Goal: Information Seeking & Learning: Check status

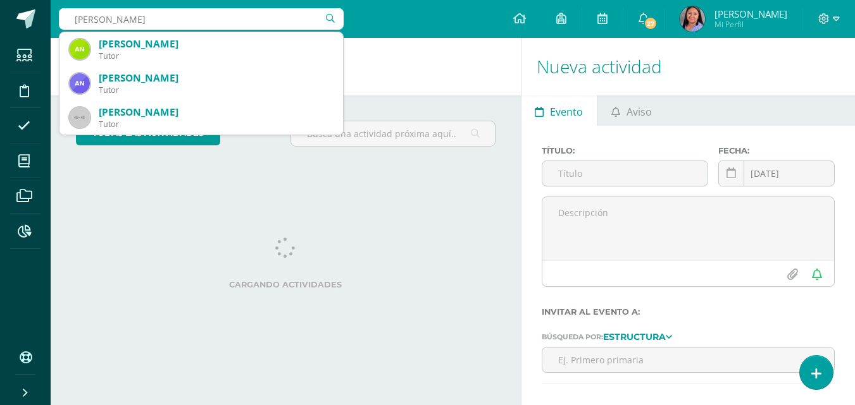
type input "ana dabroy"
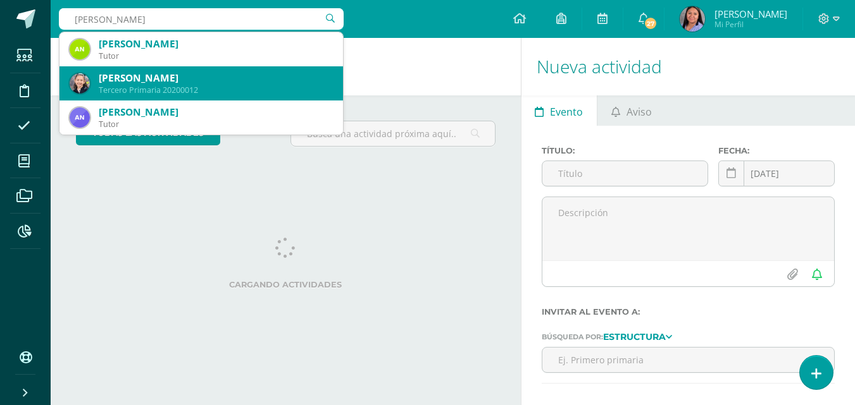
click at [228, 90] on div "Tercero Primaria 20200012" at bounding box center [216, 90] width 234 height 11
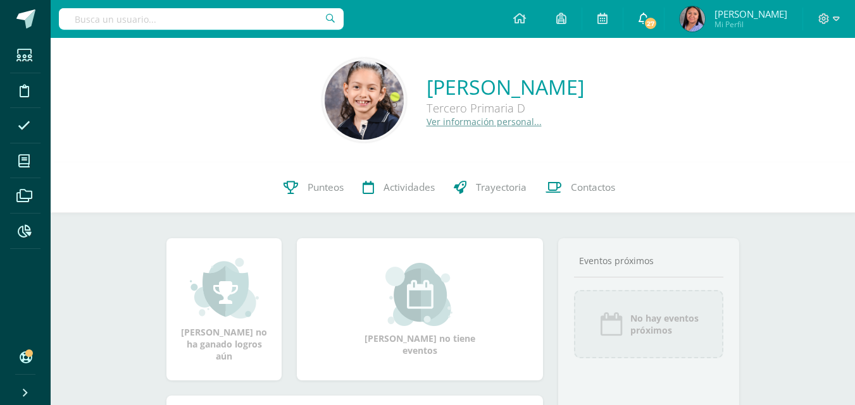
click at [657, 23] on span "27" at bounding box center [650, 23] width 14 height 14
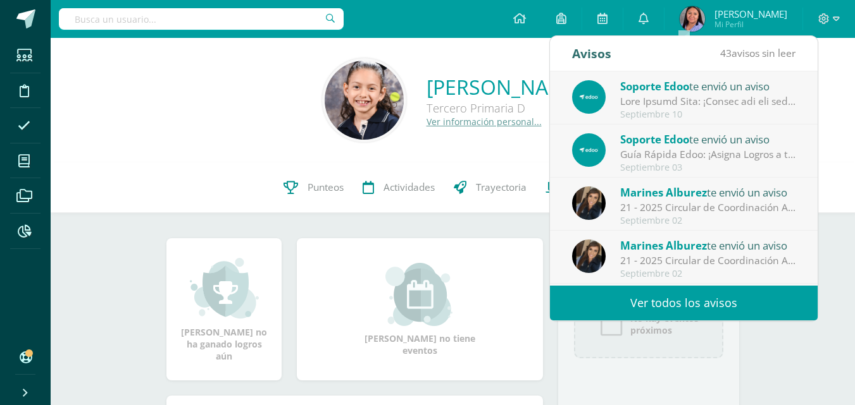
click at [670, 304] on link "Ver todos los avisos" at bounding box center [684, 303] width 268 height 35
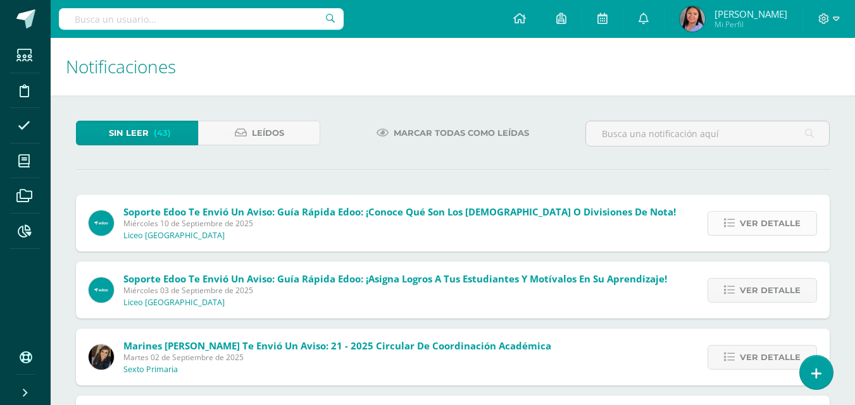
click at [765, 222] on span "Ver detalle" at bounding box center [769, 223] width 61 height 23
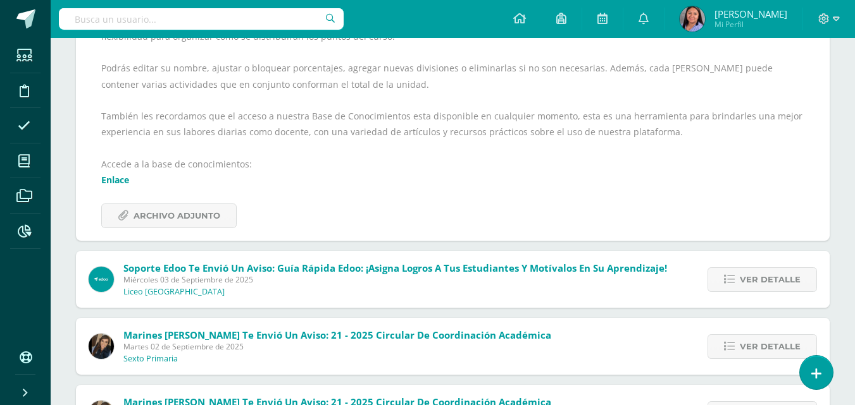
scroll to position [380, 0]
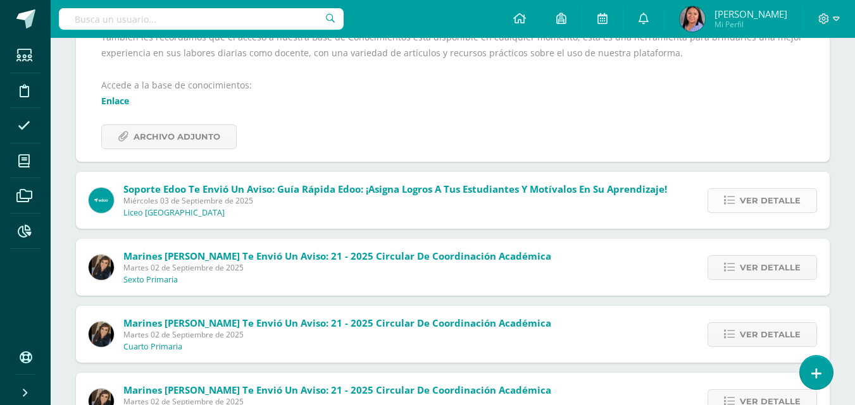
click at [739, 206] on link "Ver detalle" at bounding box center [761, 200] width 109 height 25
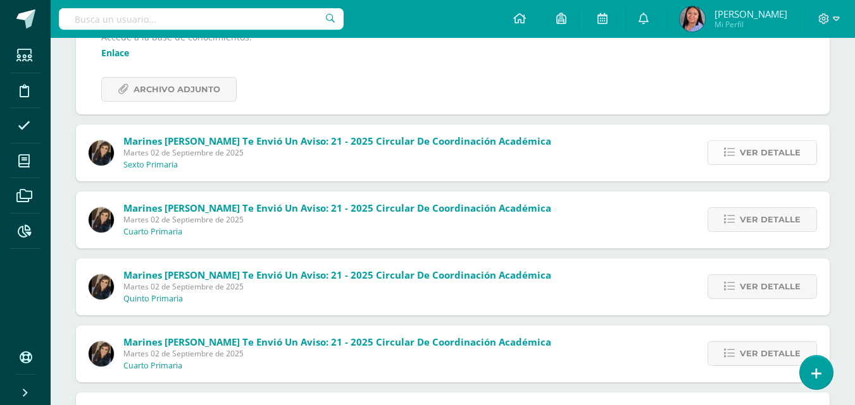
click at [746, 158] on span "Ver detalle" at bounding box center [769, 152] width 61 height 23
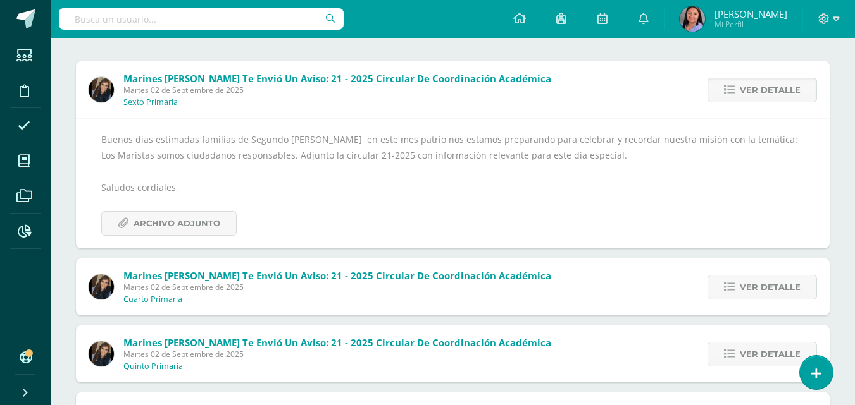
scroll to position [190, 0]
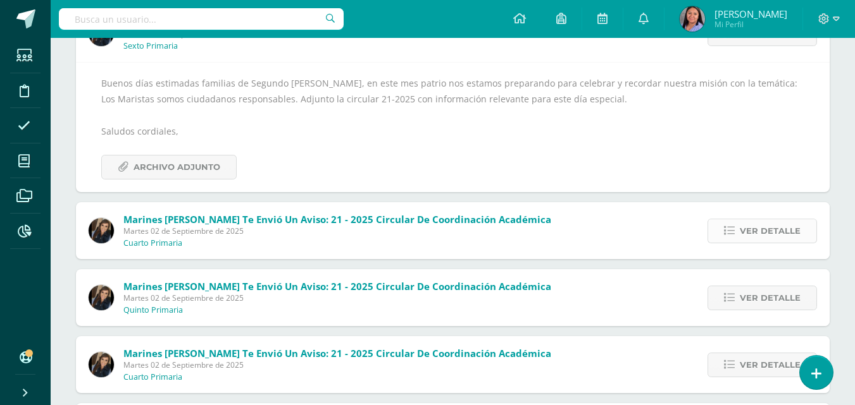
click at [783, 235] on span "Ver detalle" at bounding box center [769, 230] width 61 height 23
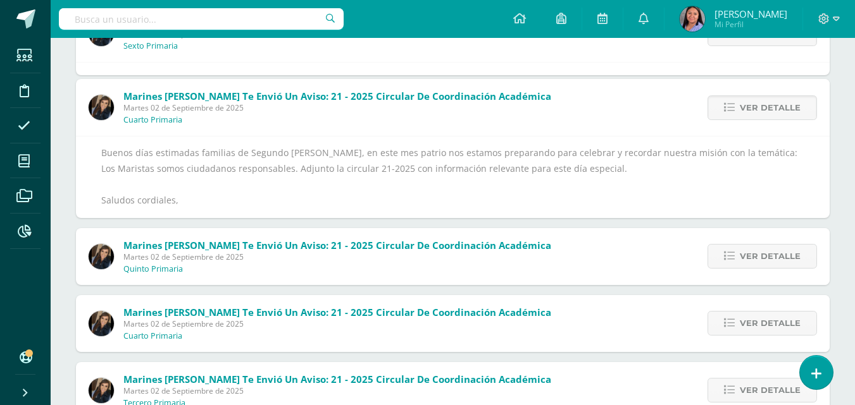
scroll to position [133, 0]
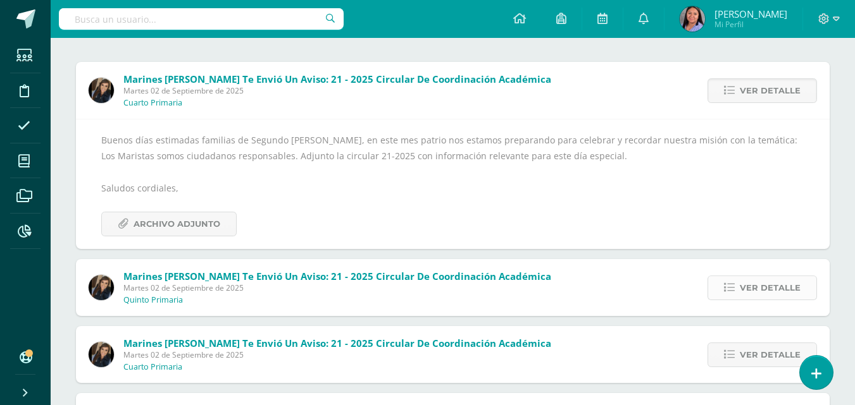
click at [754, 291] on span "Ver detalle" at bounding box center [769, 287] width 61 height 23
click at [755, 292] on span "Ver detalle" at bounding box center [769, 287] width 61 height 23
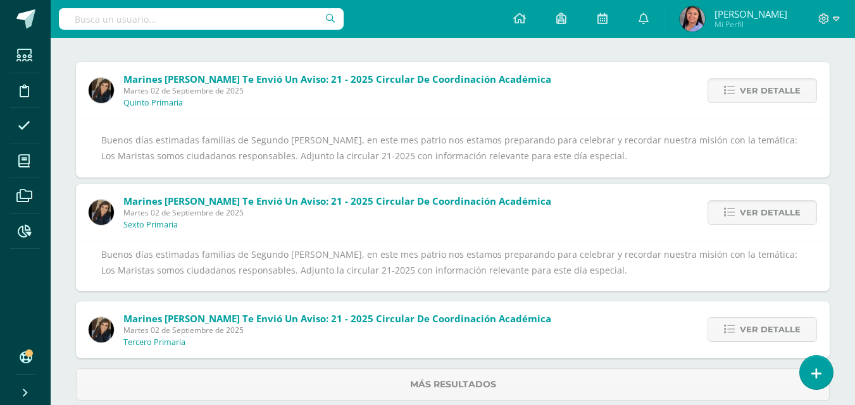
scroll to position [111, 0]
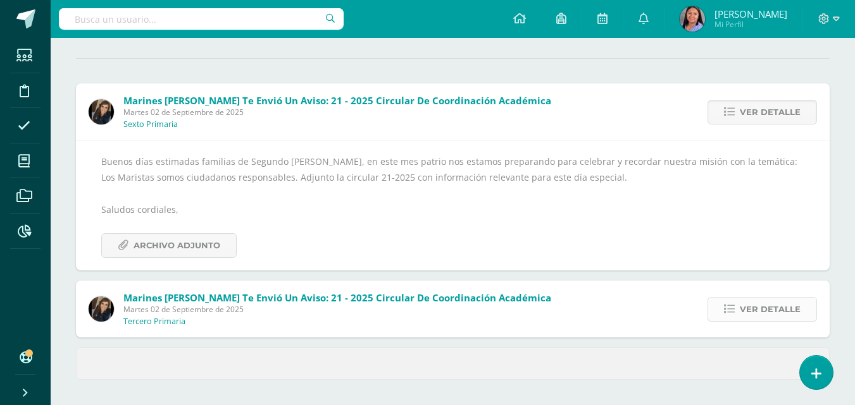
click at [756, 306] on span "Ver detalle" at bounding box center [769, 309] width 61 height 23
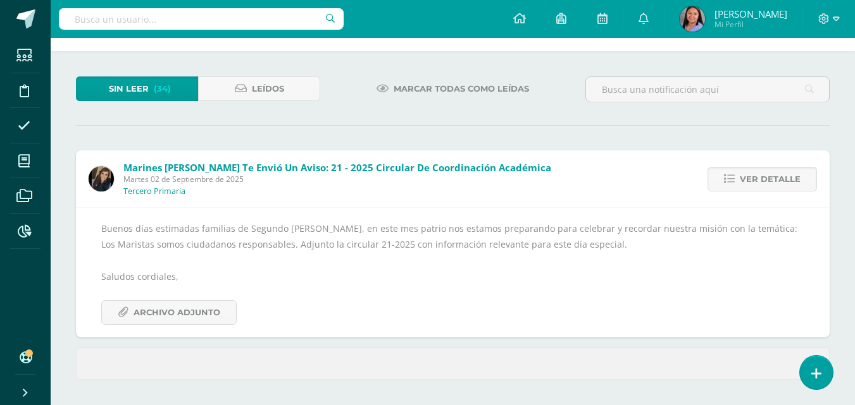
scroll to position [133, 0]
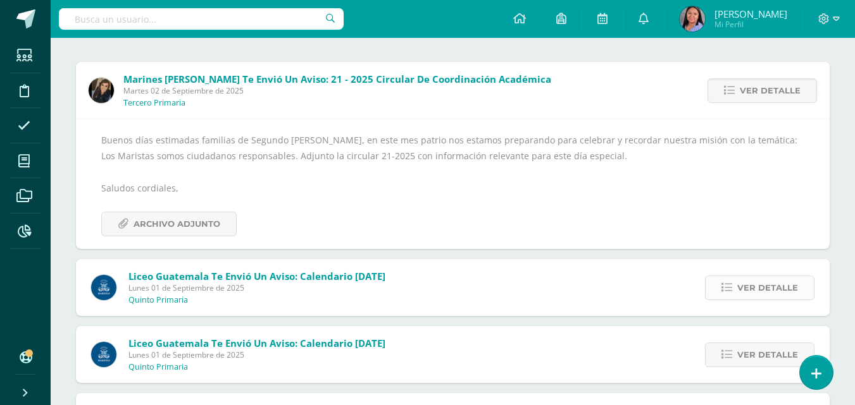
click at [752, 290] on span "Ver detalle" at bounding box center [767, 287] width 61 height 23
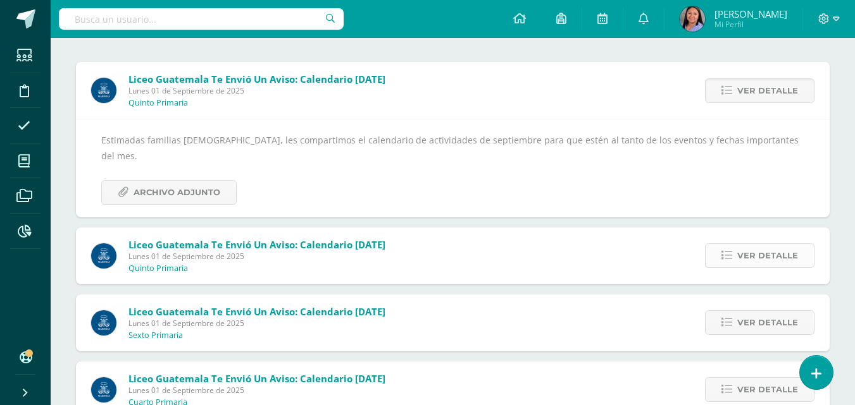
click at [741, 244] on span "Ver detalle" at bounding box center [767, 255] width 61 height 23
click at [783, 244] on span "Ver detalle" at bounding box center [767, 255] width 61 height 23
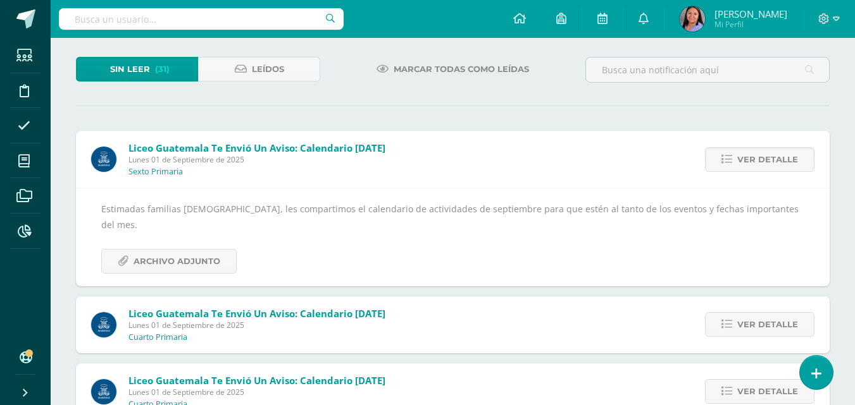
scroll to position [0, 0]
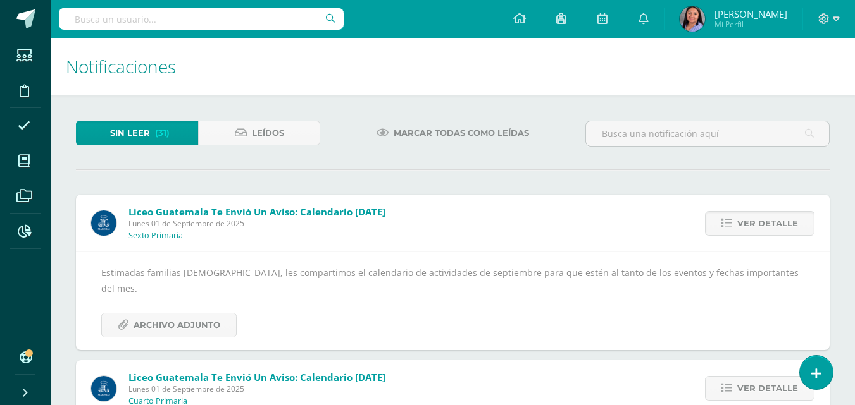
click at [469, 132] on span "Marcar todas como leídas" at bounding box center [460, 132] width 135 height 23
